Goal: Information Seeking & Learning: Learn about a topic

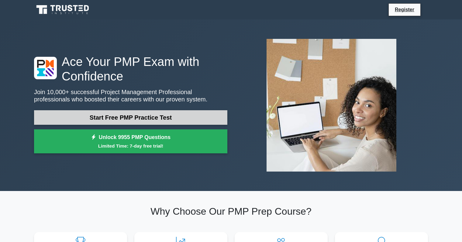
click at [133, 118] on link "Start Free PMP Practice Test" at bounding box center [130, 117] width 193 height 15
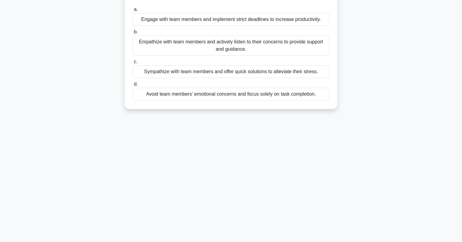
scroll to position [86, 0]
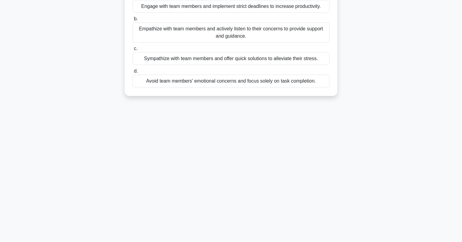
click at [226, 165] on div "9:41 Stop PMP Beginner 1/10 As a project manager practicing Servant Leadership,…" at bounding box center [230, 88] width 401 height 304
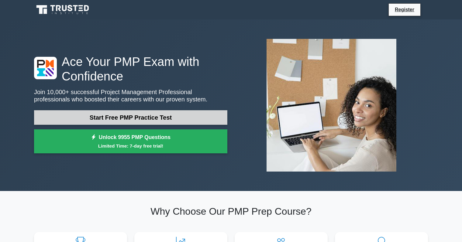
click at [130, 118] on link "Start Free PMP Practice Test" at bounding box center [130, 117] width 193 height 15
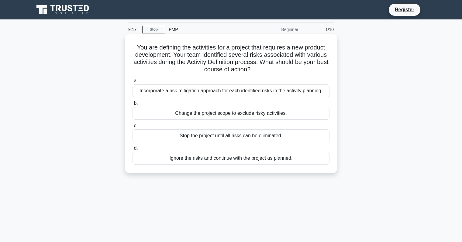
click at [182, 91] on div "Incorporate a risk mitigation approach for each identified risks in the activit…" at bounding box center [230, 90] width 197 height 13
click at [132, 83] on input "a. Incorporate a risk mitigation approach for each identified risks in the acti…" at bounding box center [132, 81] width 0 height 4
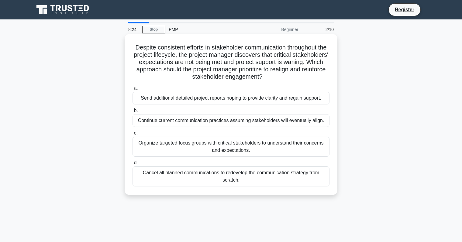
click at [182, 93] on div "Send additional detailed project reports hoping to provide clarity and regain s…" at bounding box center [230, 98] width 197 height 13
click at [132, 90] on input "a. Send additional detailed project reports hoping to provide clarity and regai…" at bounding box center [132, 88] width 0 height 4
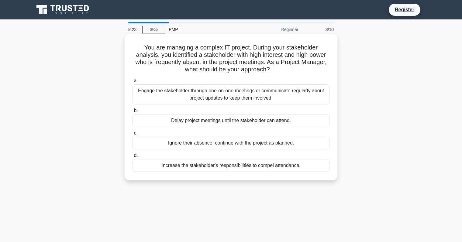
click at [179, 87] on div "Engage the stakeholder through one-on-one meetings or communicate regularly abo…" at bounding box center [230, 94] width 197 height 20
click at [180, 87] on div "Engage the stakeholder through one-on-one meetings or communicate regularly abo…" at bounding box center [230, 94] width 197 height 20
click at [132, 83] on input "a. Engage the stakeholder through one-on-one meetings or communicate regularly …" at bounding box center [132, 81] width 0 height 4
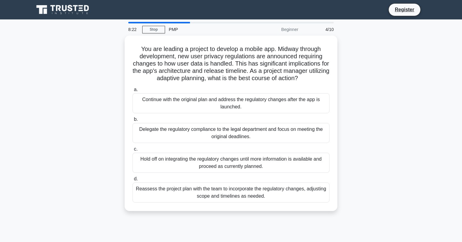
click at [180, 87] on label "a. Continue with the original plan and address the regulatory changes after the…" at bounding box center [230, 99] width 197 height 27
click at [132, 88] on input "a. Continue with the original plan and address the regulatory changes after the…" at bounding box center [132, 90] width 0 height 4
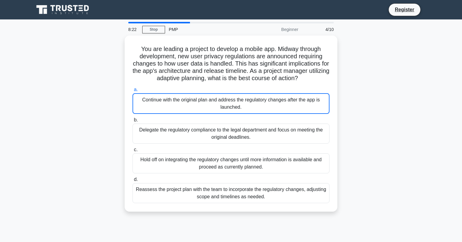
click at [180, 87] on label "a. Continue with the original plan and address the regulatory changes after the…" at bounding box center [230, 100] width 197 height 28
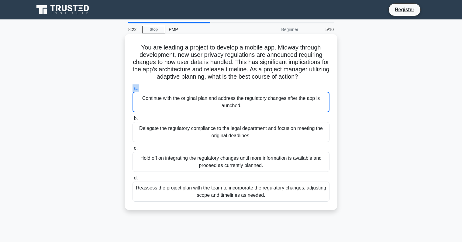
click at [180, 87] on label "a. Continue with the original plan and address the regulatory changes after the…" at bounding box center [230, 98] width 197 height 28
click at [132, 87] on input "a. Continue with the original plan and address the regulatory changes after the…" at bounding box center [132, 88] width 0 height 4
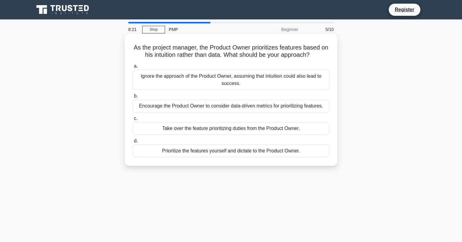
click at [173, 70] on div "Ignore the approach of the Product Owner, assuming that intuition could also le…" at bounding box center [230, 80] width 197 height 20
click at [132, 68] on input "a. Ignore the approach of the Product Owner, assuming that intuition could also…" at bounding box center [132, 66] width 0 height 4
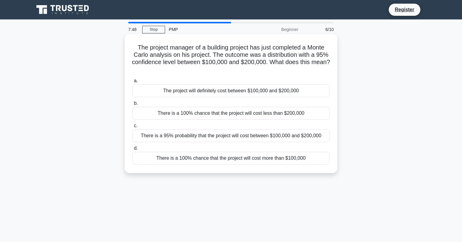
click at [170, 137] on div "There is a 95% probability that the project will cost between $100,000 and $200…" at bounding box center [230, 135] width 197 height 13
click at [132, 128] on input "c. There is a 95% probability that the project will cost between $100,000 and $…" at bounding box center [132, 126] width 0 height 4
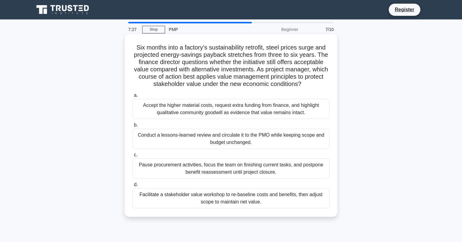
click at [178, 91] on div "a. Accept the higher material costs, request extra funding from finance, and hi…" at bounding box center [231, 150] width 204 height 119
click at [199, 194] on div "Facilitate a stakeholder value workshop to re-baseline costs and benefits, then…" at bounding box center [230, 198] width 197 height 20
click at [132, 187] on input "d. Facilitate a stakeholder value workshop to re-baseline costs and benefits, t…" at bounding box center [132, 185] width 0 height 4
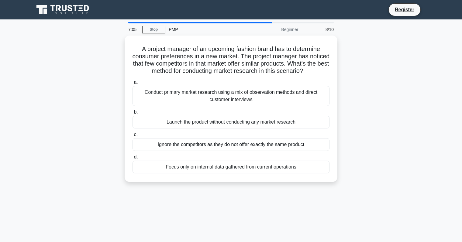
click at [199, 189] on div "A project manager of an upcoming fashion brand has to determine consumer prefer…" at bounding box center [230, 113] width 401 height 154
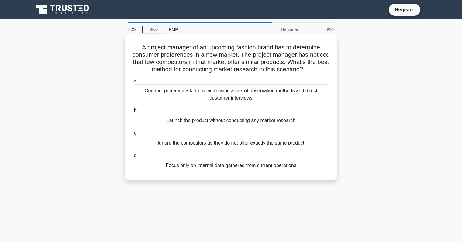
click at [177, 172] on div "Focus only on internal data gathered from current operations" at bounding box center [230, 165] width 197 height 13
click at [132, 158] on input "d. Focus only on internal data gathered from current operations" at bounding box center [132, 156] width 0 height 4
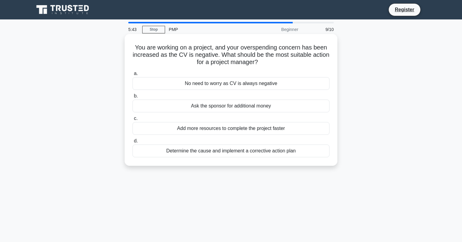
click at [194, 129] on div "Add more resources to complete the project faster" at bounding box center [230, 128] width 197 height 13
click at [132, 121] on input "c. Add more resources to complete the project faster" at bounding box center [132, 119] width 0 height 4
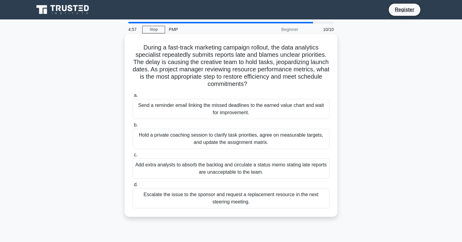
click at [151, 106] on div "Send a reminder email linking the missed deadlines to the earned value chart an…" at bounding box center [230, 109] width 197 height 20
click at [132, 98] on input "a. Send a reminder email linking the missed deadlines to the earned value chart…" at bounding box center [132, 96] width 0 height 4
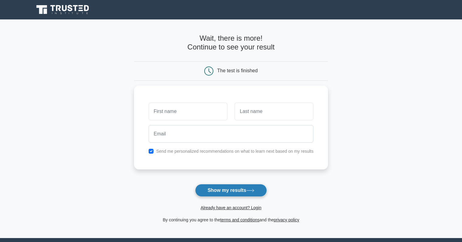
click at [217, 190] on button "Show my results" at bounding box center [231, 190] width 72 height 13
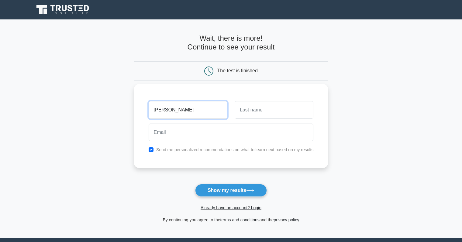
type input "sukhdev"
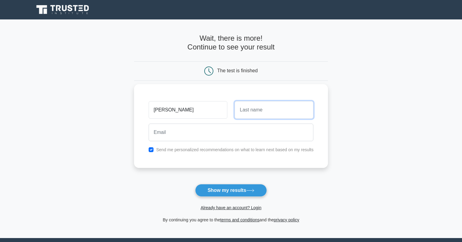
click at [238, 112] on input "text" at bounding box center [274, 110] width 79 height 18
type input "nagra"
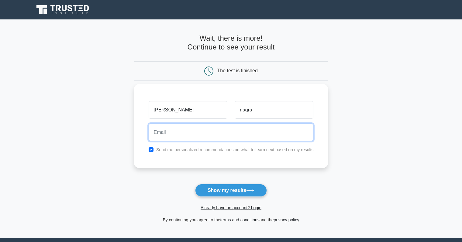
click at [222, 137] on input "email" at bounding box center [231, 133] width 165 height 18
type input "nagrass133@gmail.com"
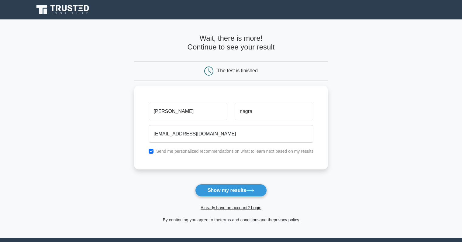
click at [216, 172] on form "Wait, there is more! Continue to see your result The test is finished sukhdev" at bounding box center [231, 129] width 194 height 190
click at [218, 187] on button "Show my results" at bounding box center [231, 190] width 72 height 13
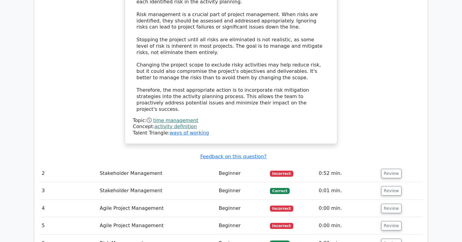
scroll to position [682, 0]
